Goal: Communication & Community: Answer question/provide support

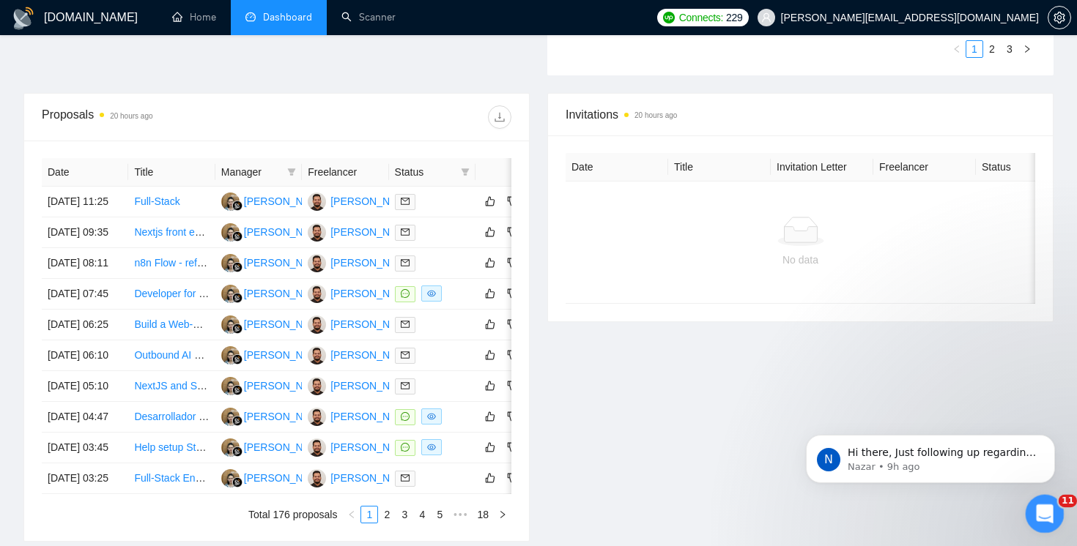
click at [1043, 516] on icon "Open Intercom Messenger" at bounding box center [1043, 512] width 24 height 24
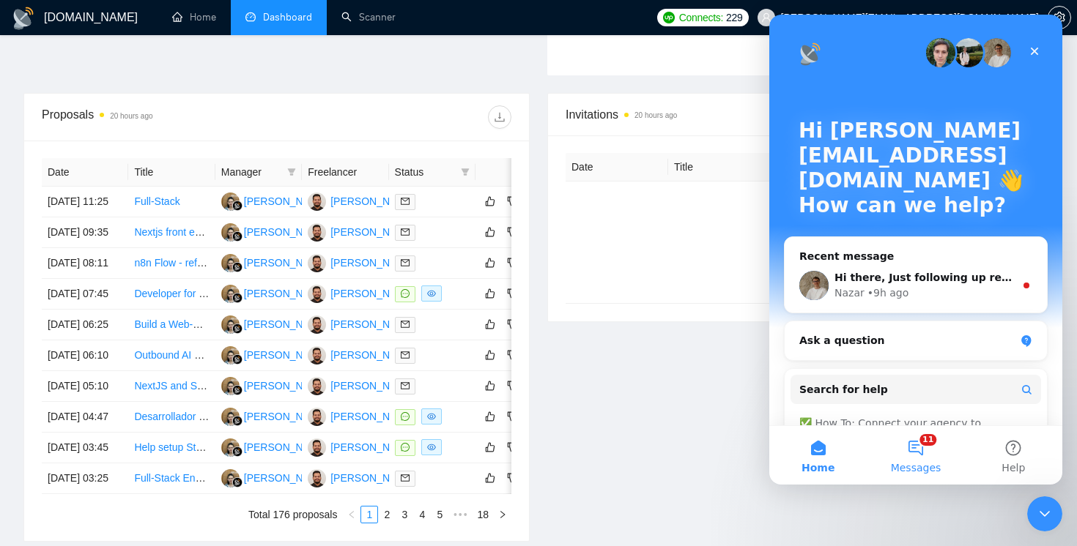
click at [925, 453] on button "11 Messages" at bounding box center [914, 455] width 97 height 59
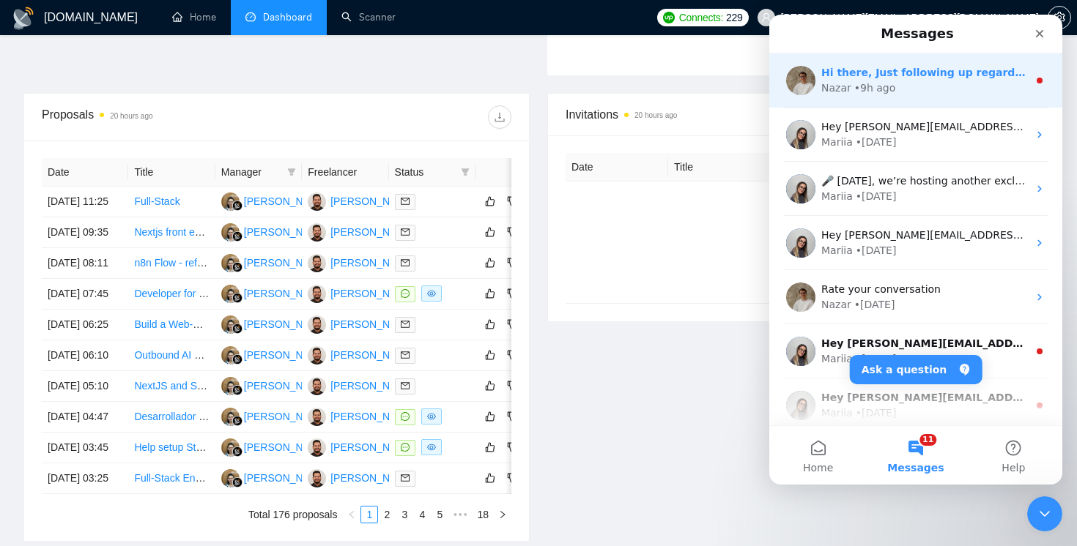
click at [857, 86] on div "• 9h ago" at bounding box center [875, 88] width 42 height 15
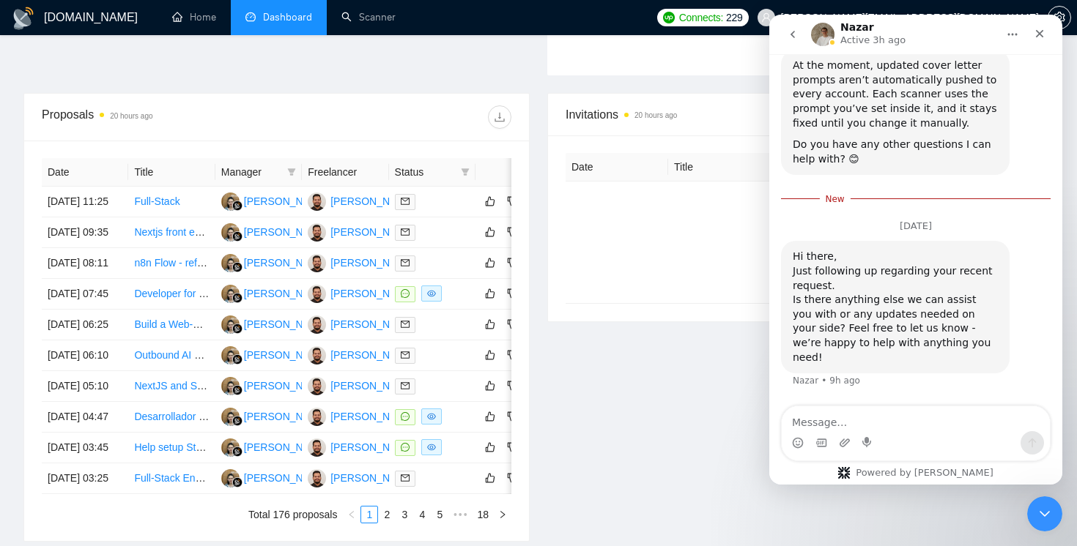
scroll to position [2687, 0]
click at [796, 440] on icon "Emoji picker" at bounding box center [798, 443] width 12 height 12
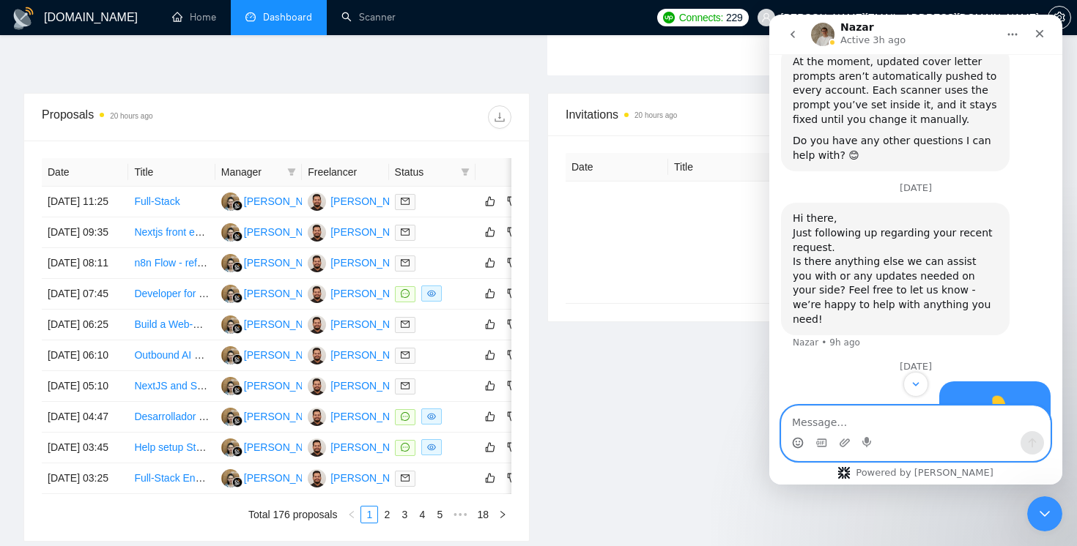
scroll to position [2657, 0]
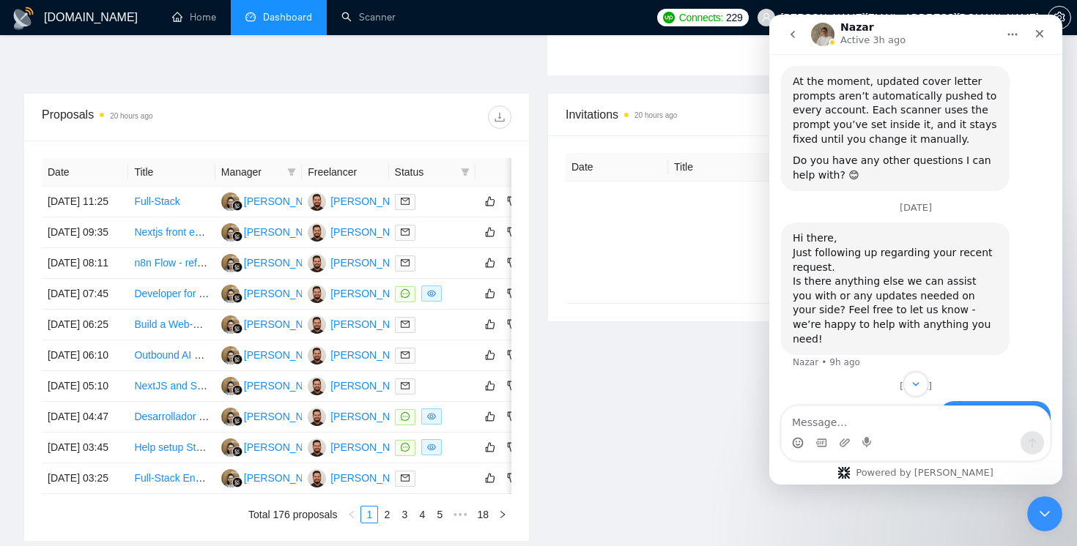
click at [717, 314] on div "Date Title Invitation Letter Freelancer Status No data" at bounding box center [800, 228] width 505 height 186
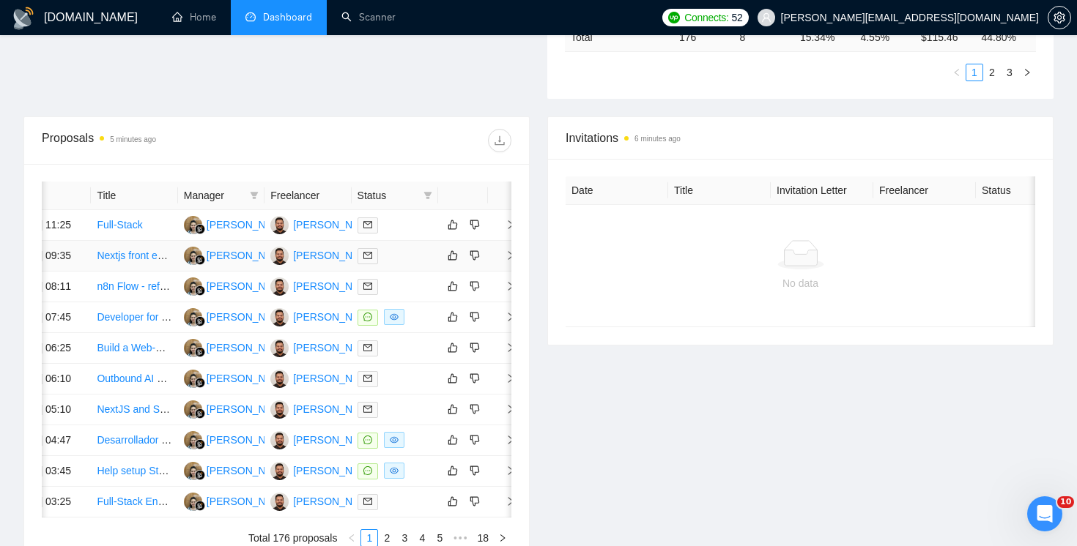
scroll to position [0, 43]
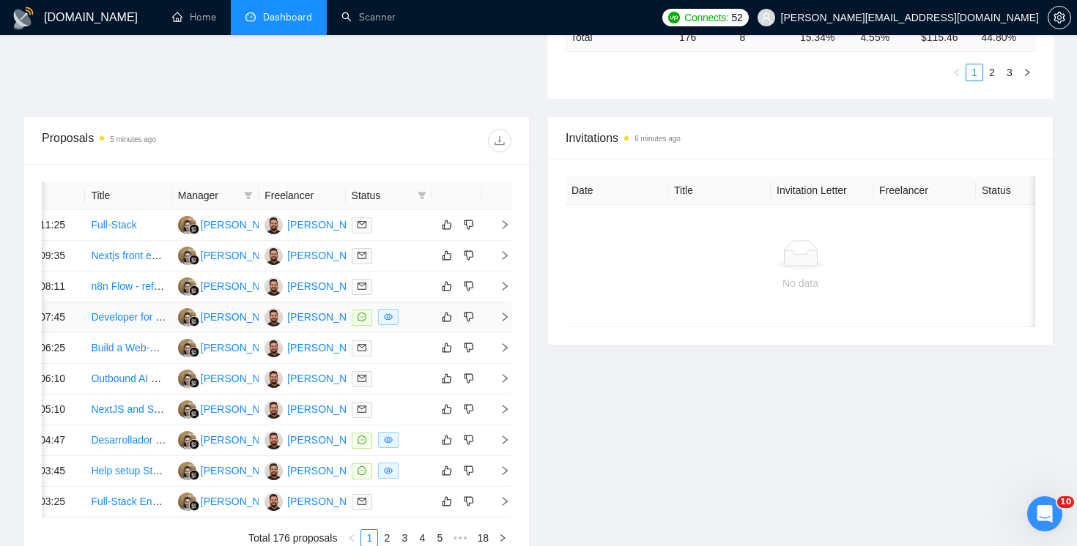
click at [505, 322] on icon "right" at bounding box center [504, 317] width 5 height 9
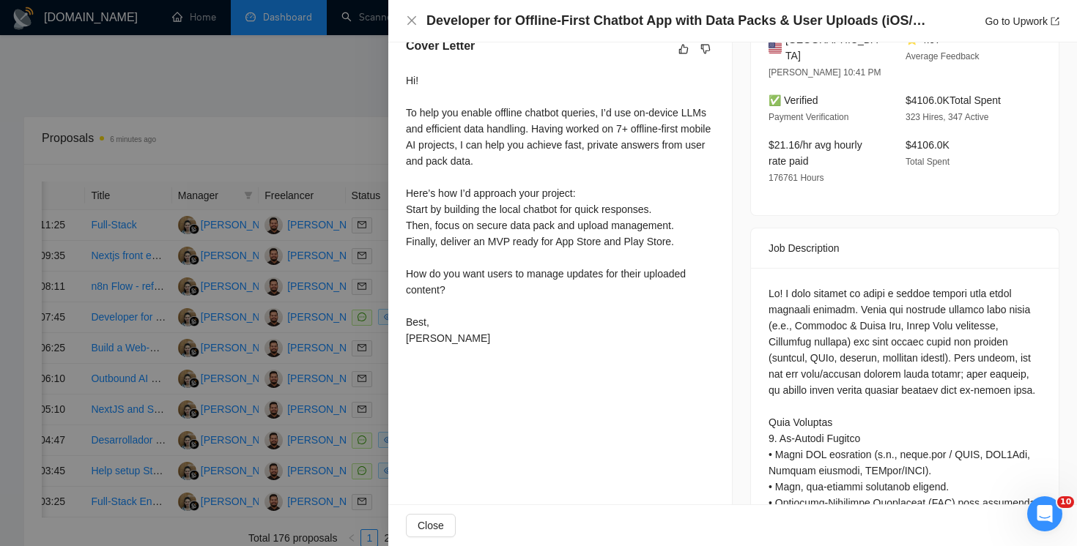
scroll to position [387, 0]
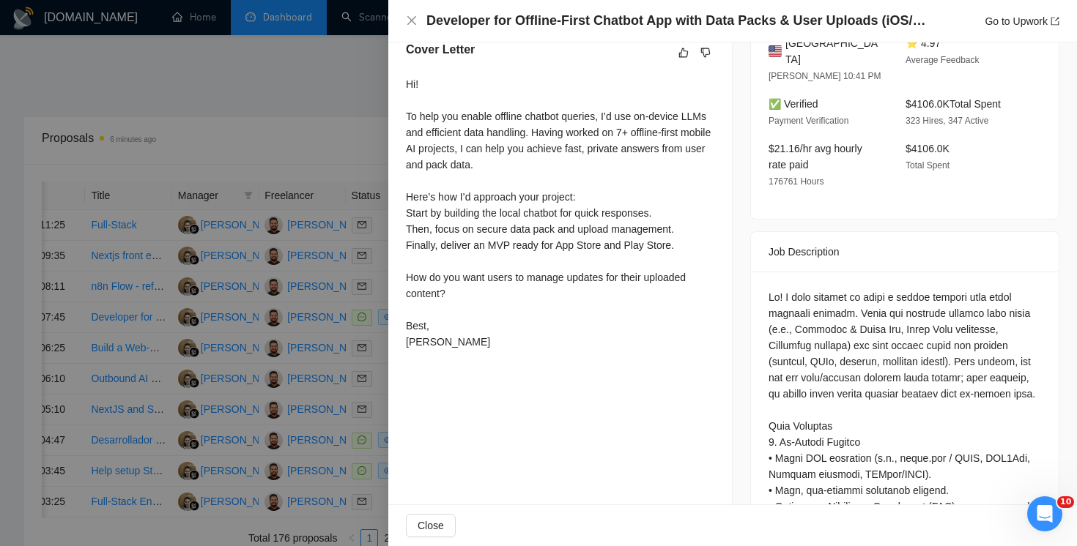
click at [376, 120] on div at bounding box center [538, 273] width 1077 height 546
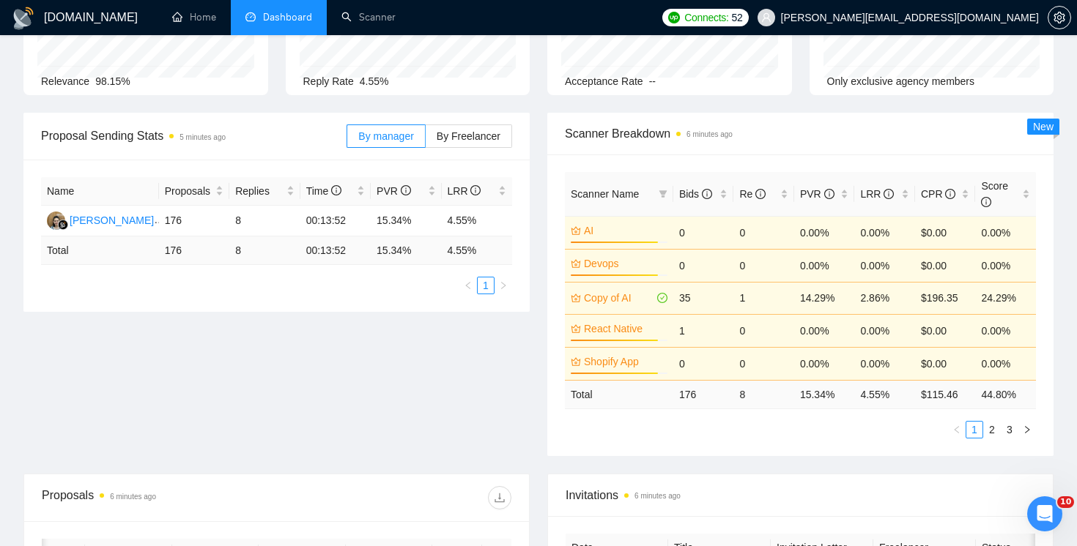
scroll to position [0, 0]
